Goal: Find contact information: Find contact information

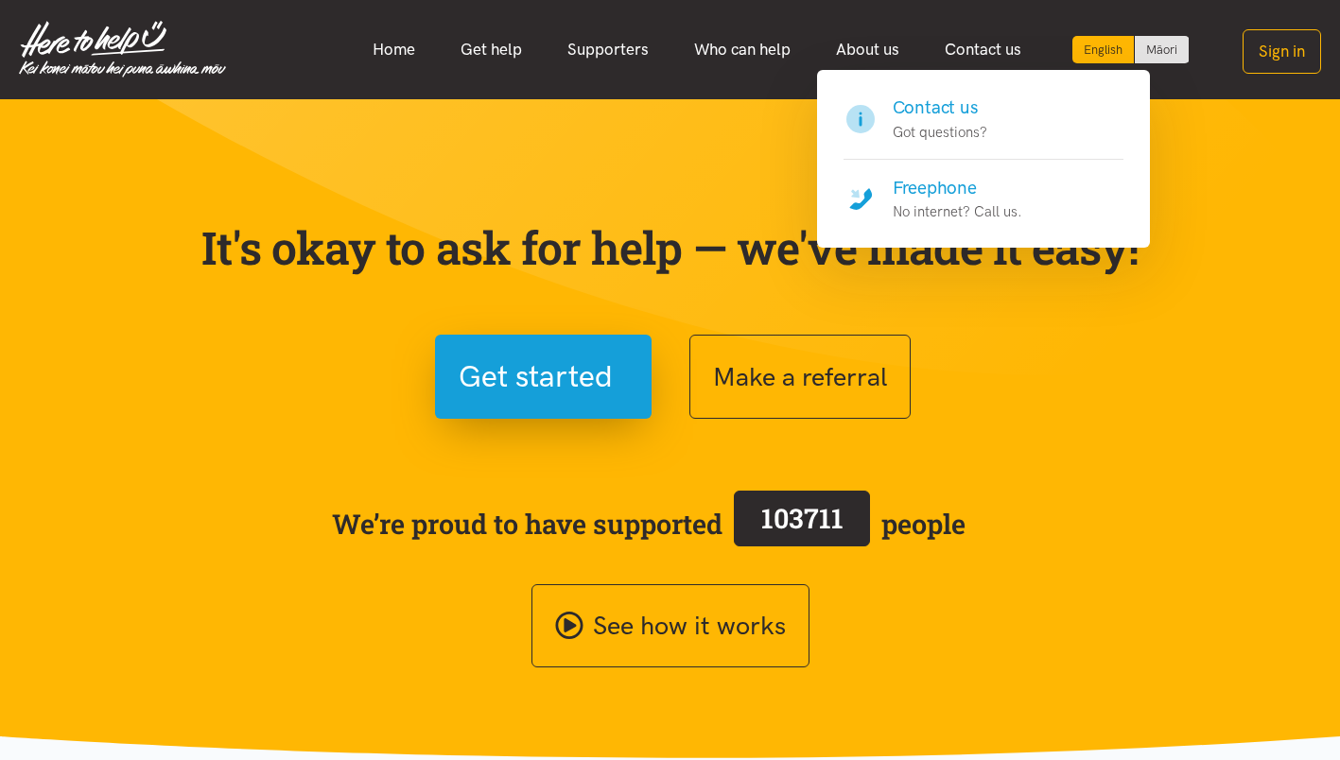
click at [1000, 51] on link "Contact us" at bounding box center [983, 49] width 122 height 41
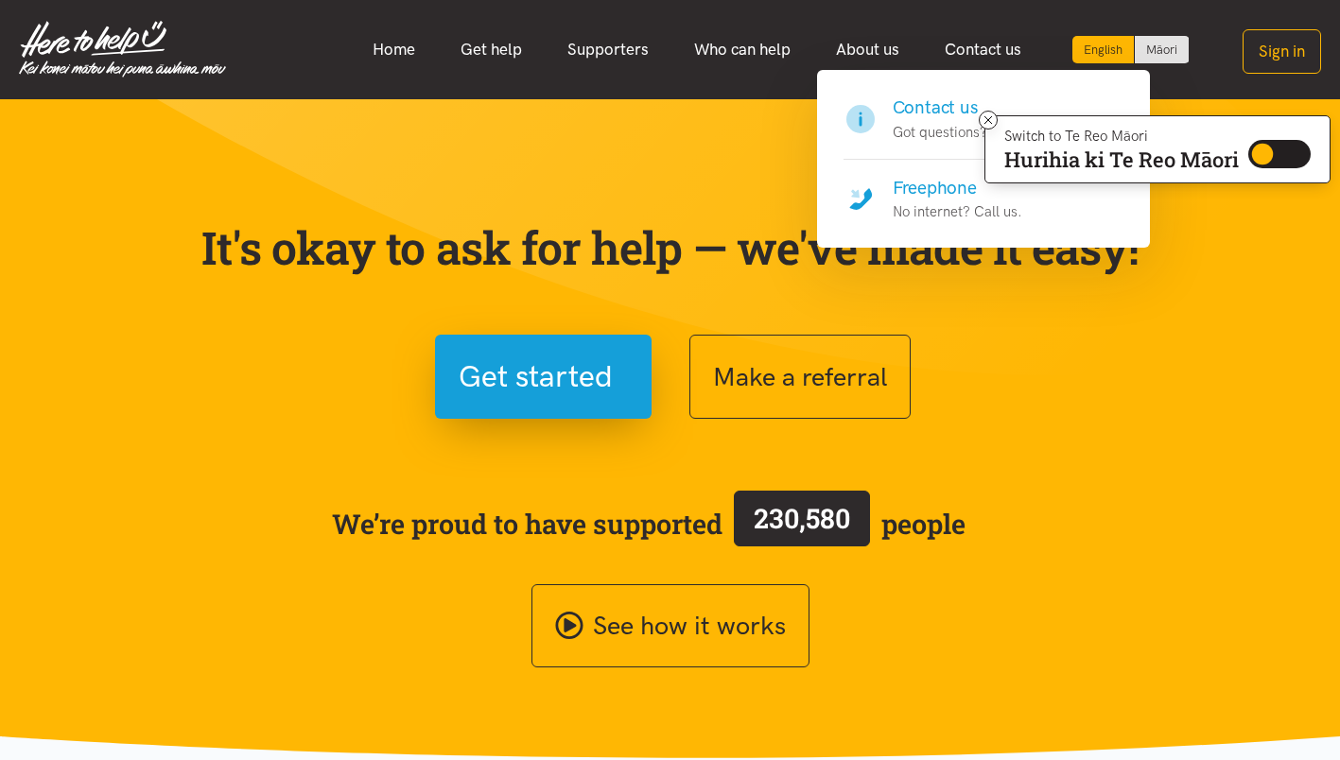
click at [920, 112] on h4 "Contact us" at bounding box center [940, 108] width 95 height 26
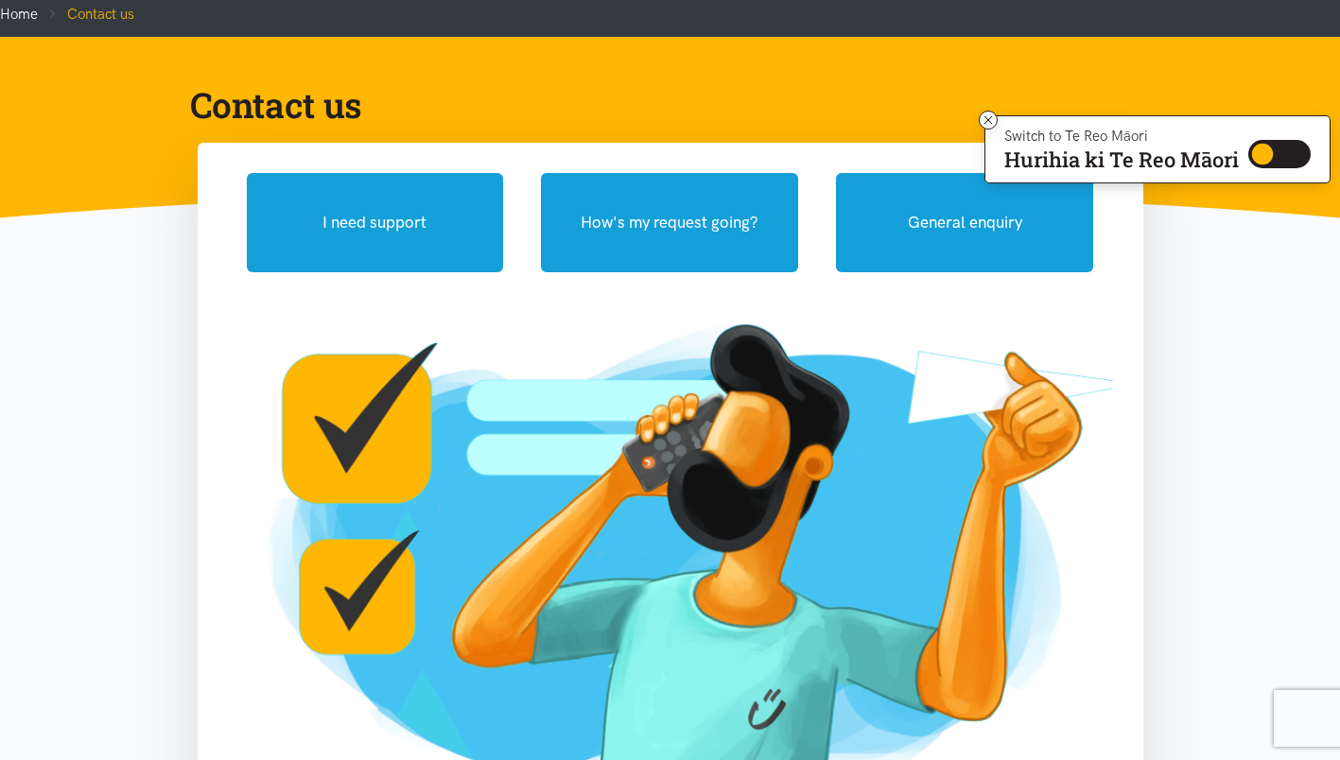
scroll to position [107, 0]
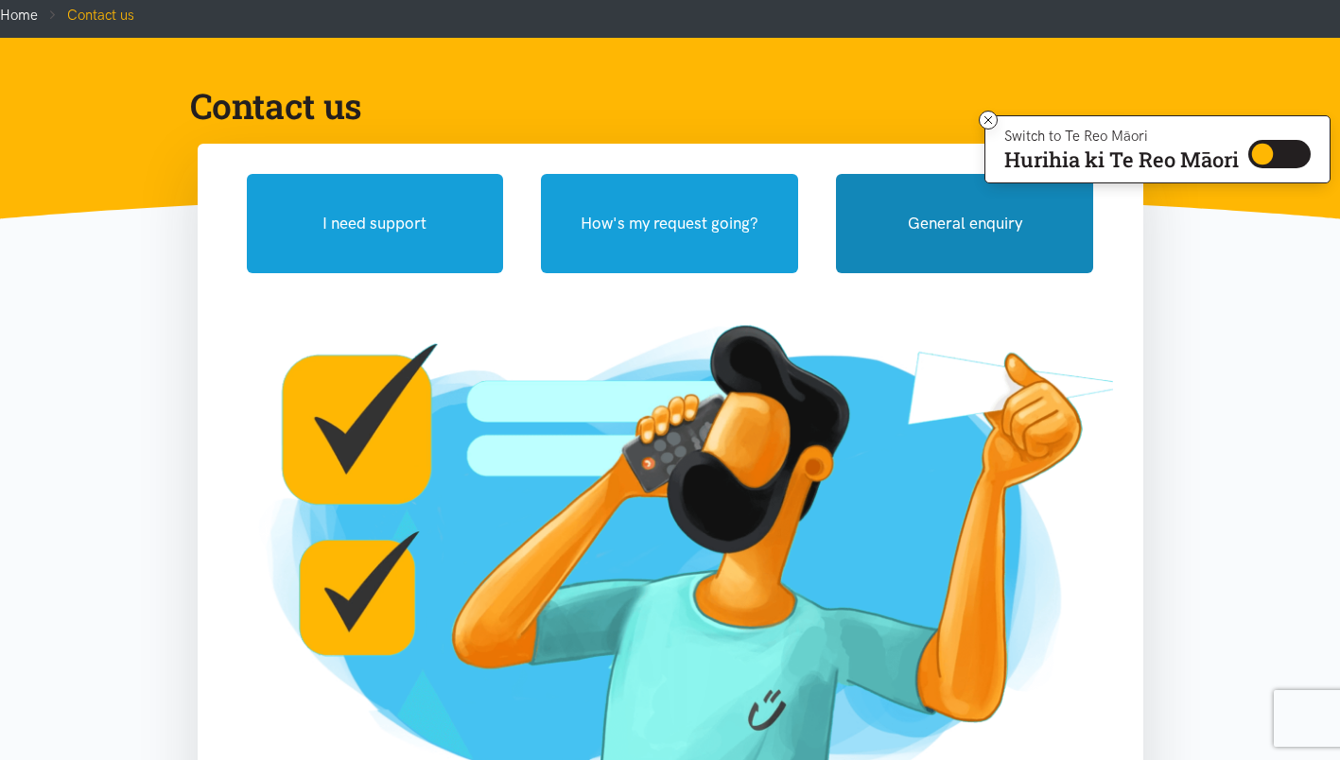
click at [943, 220] on button "General enquiry" at bounding box center [964, 223] width 257 height 99
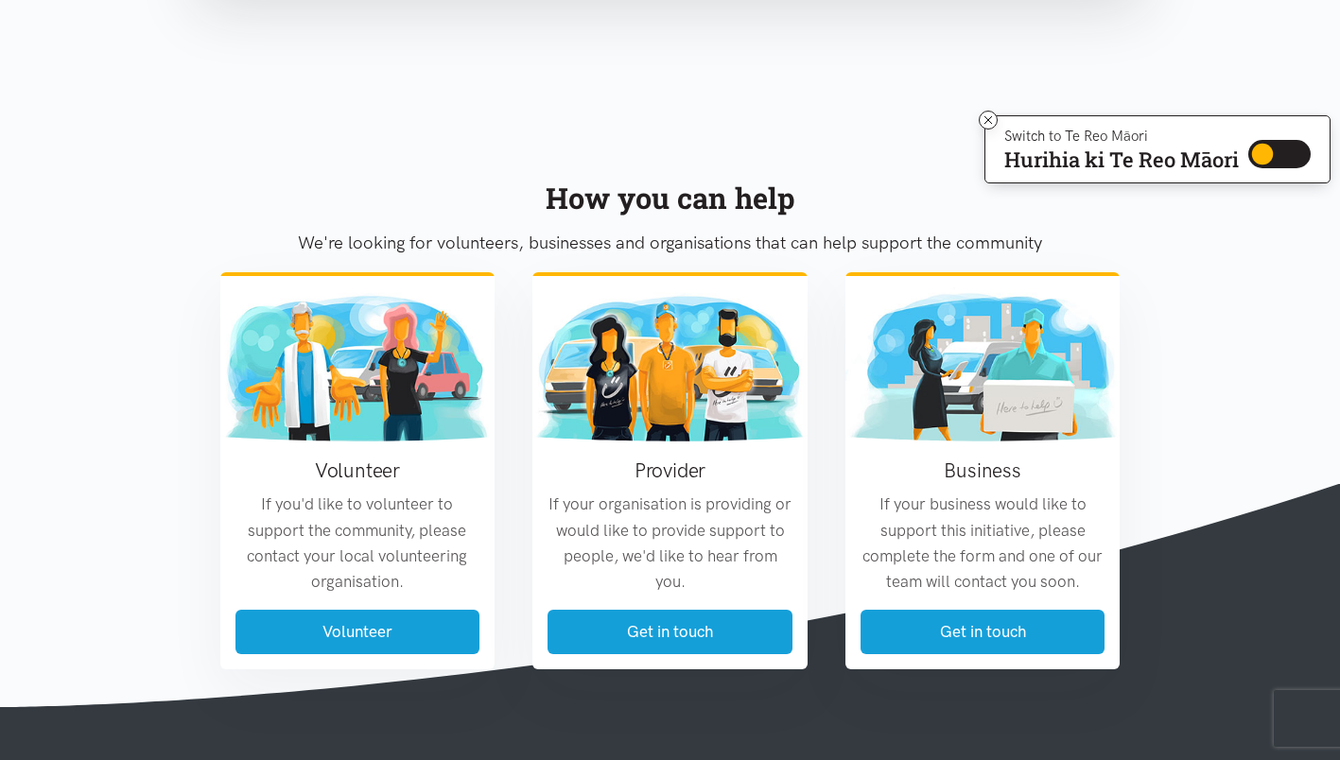
scroll to position [1757, 0]
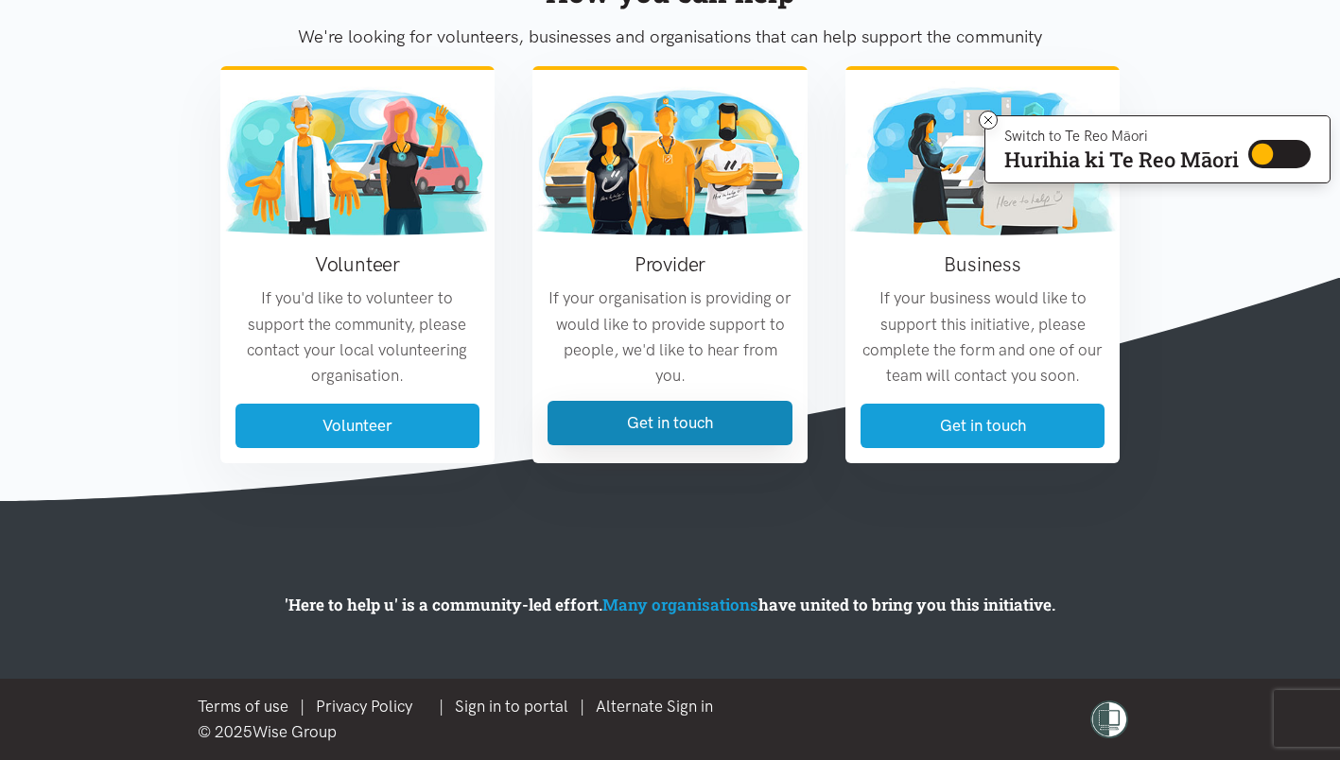
click at [751, 427] on link "Get in touch" at bounding box center [670, 423] width 245 height 44
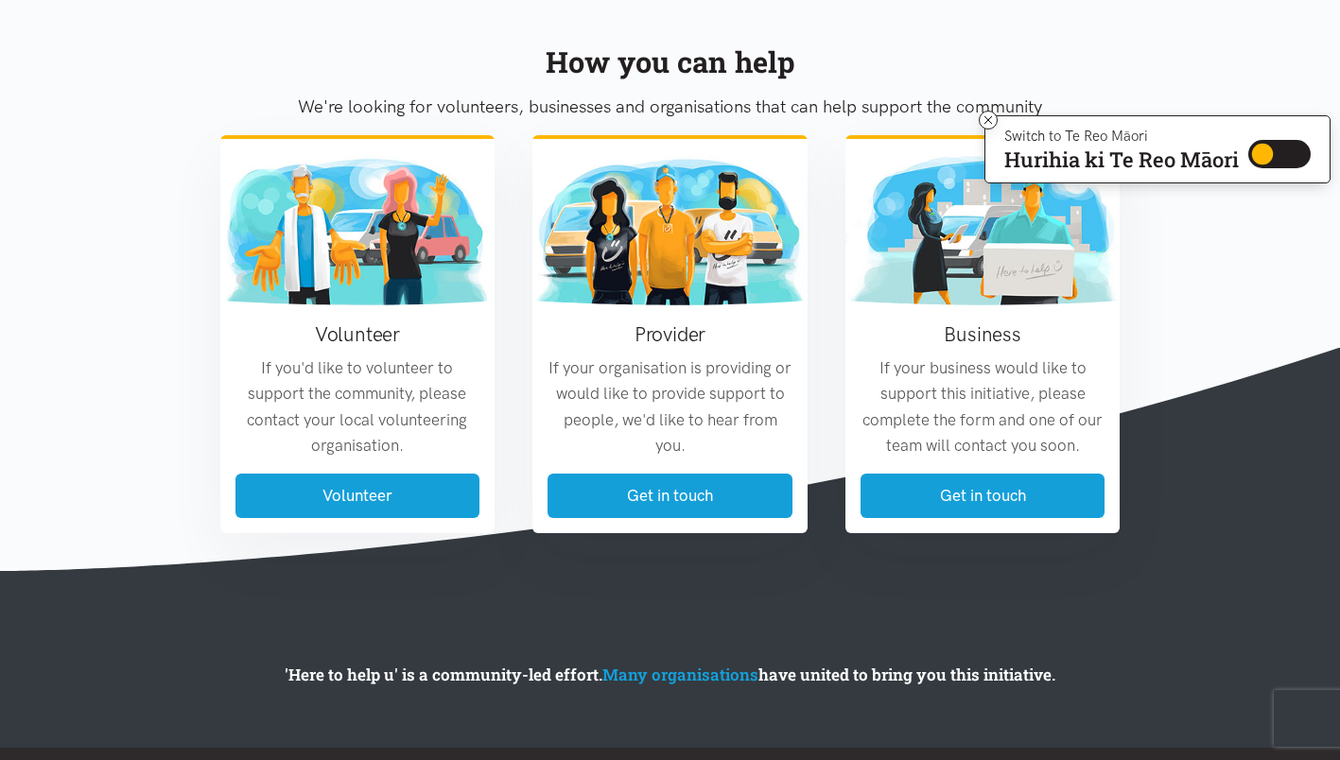
scroll to position [1159, 0]
